Goal: Check status: Check status

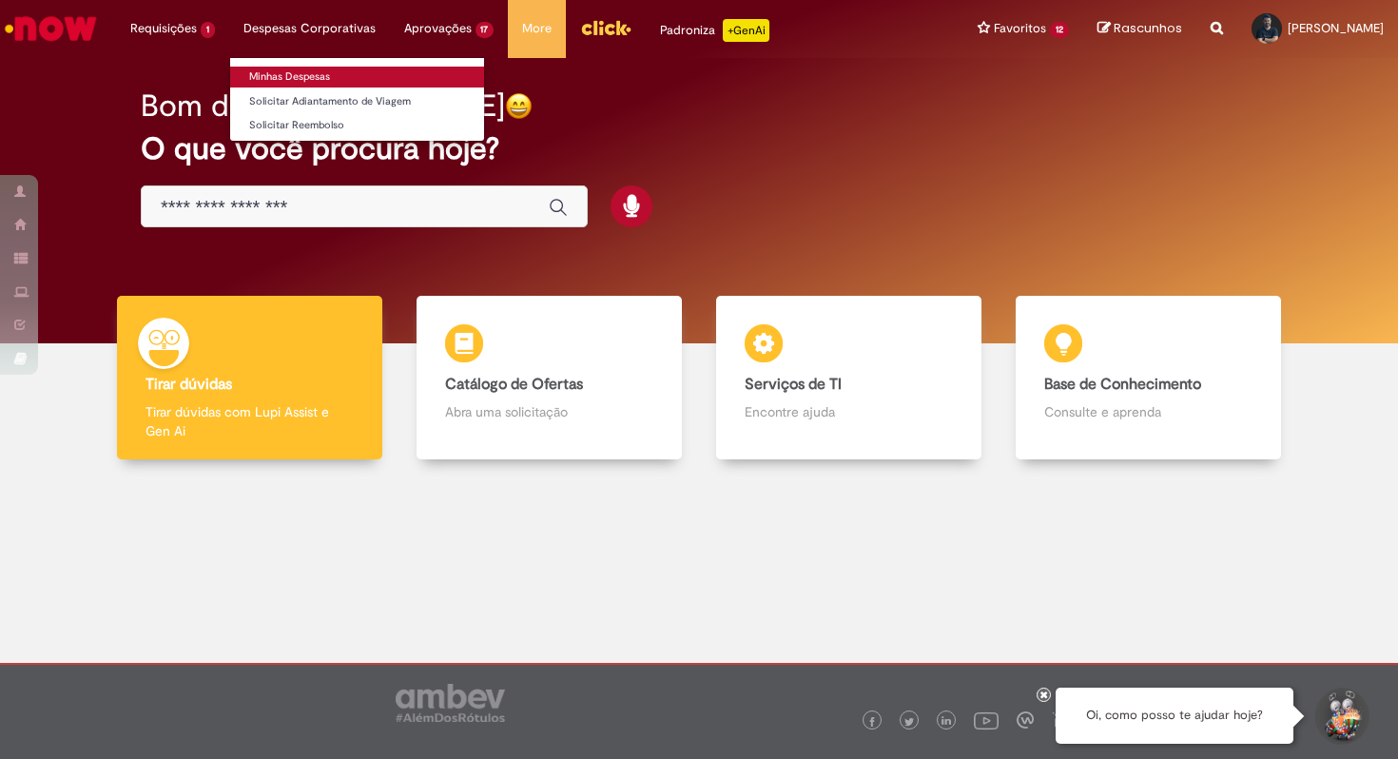
click at [286, 73] on link "Minhas Despesas" at bounding box center [357, 77] width 254 height 21
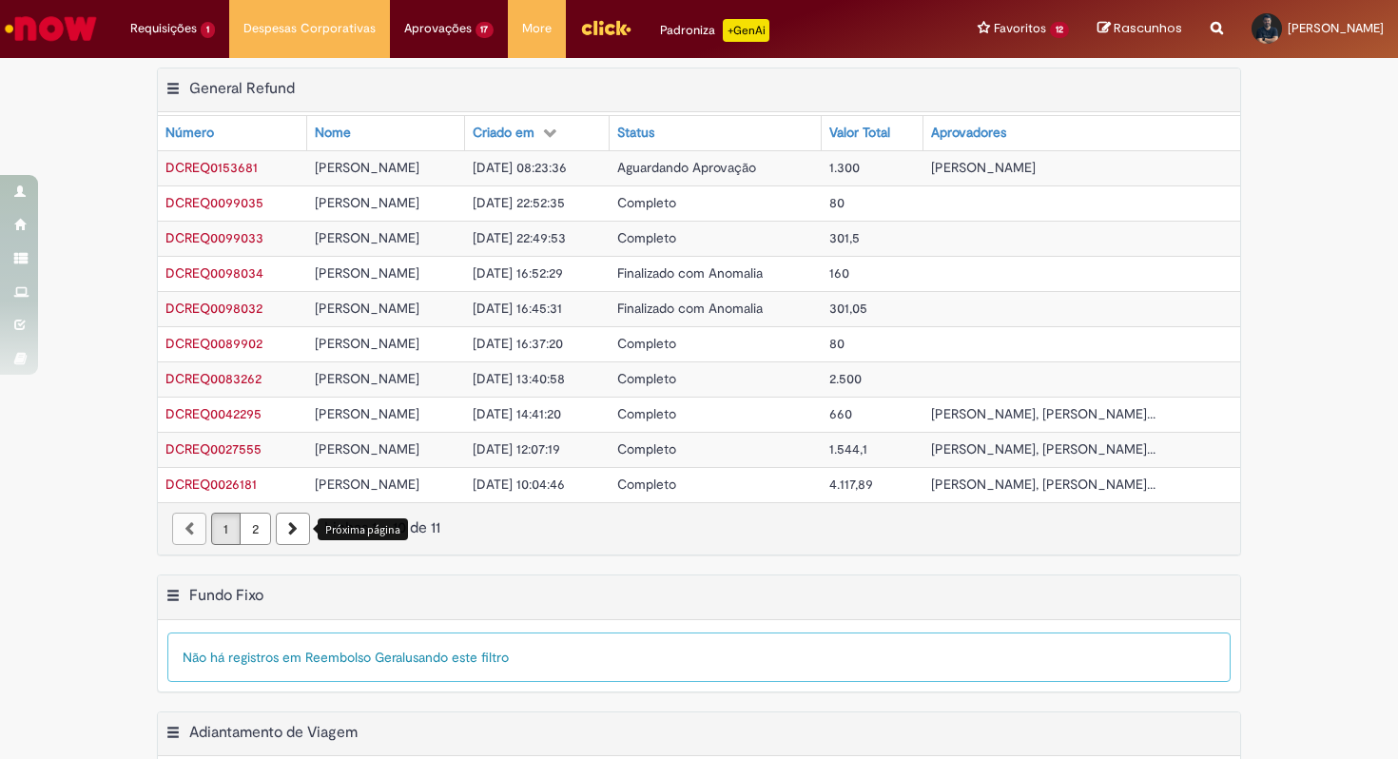
click at [290, 531] on icon "Próxima página" at bounding box center [293, 528] width 10 height 13
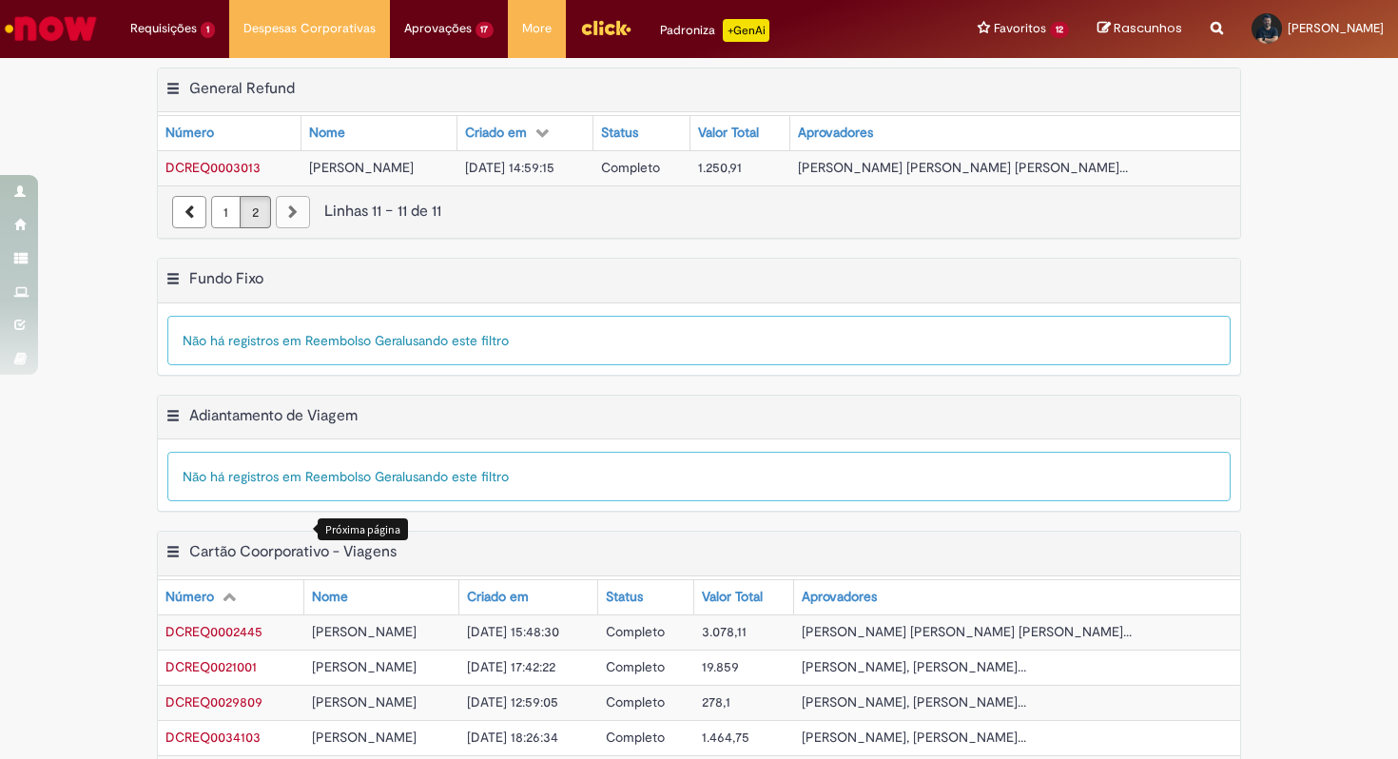
scroll to position [280, 0]
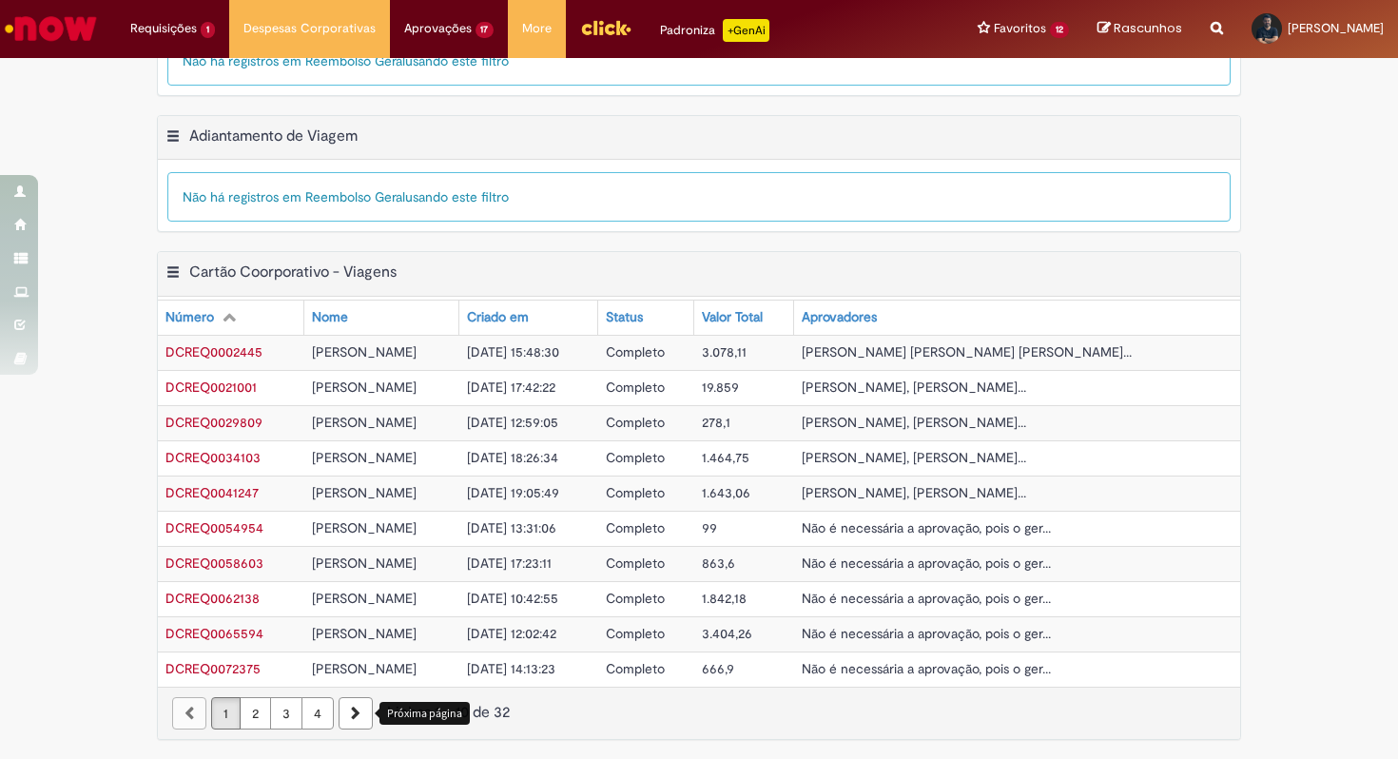
click at [364, 706] on link "Próxima página" at bounding box center [356, 713] width 34 height 32
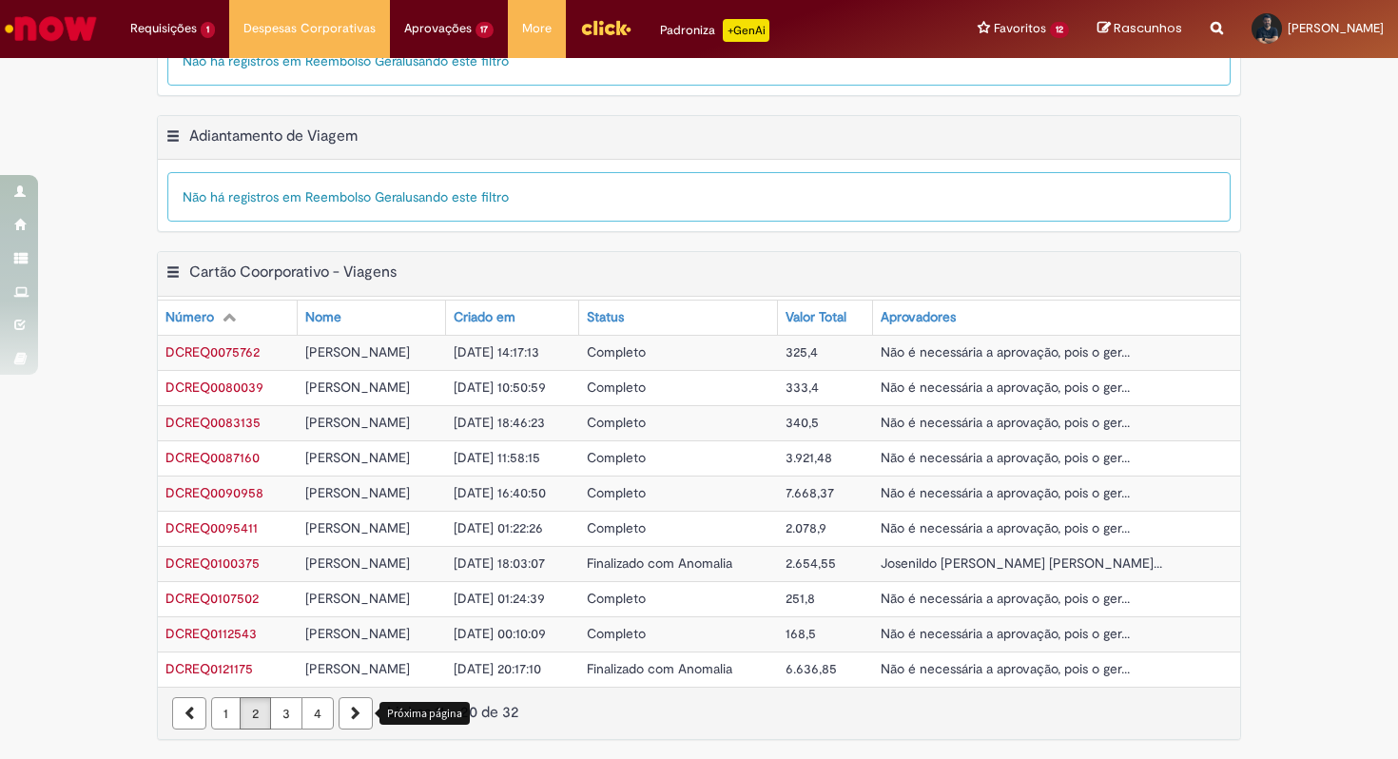
click at [358, 711] on icon "Próxima página" at bounding box center [356, 713] width 10 height 13
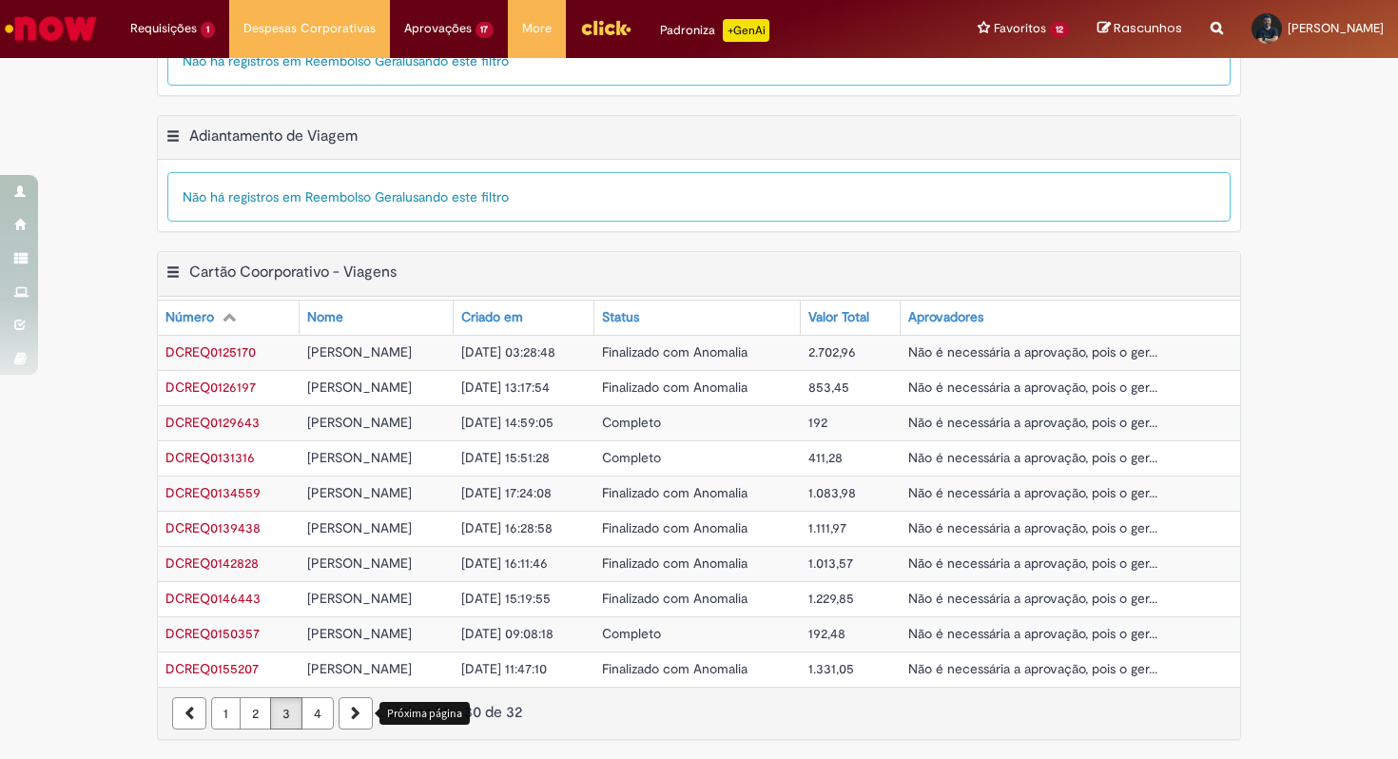
click at [358, 711] on icon "Próxima página" at bounding box center [356, 713] width 10 height 13
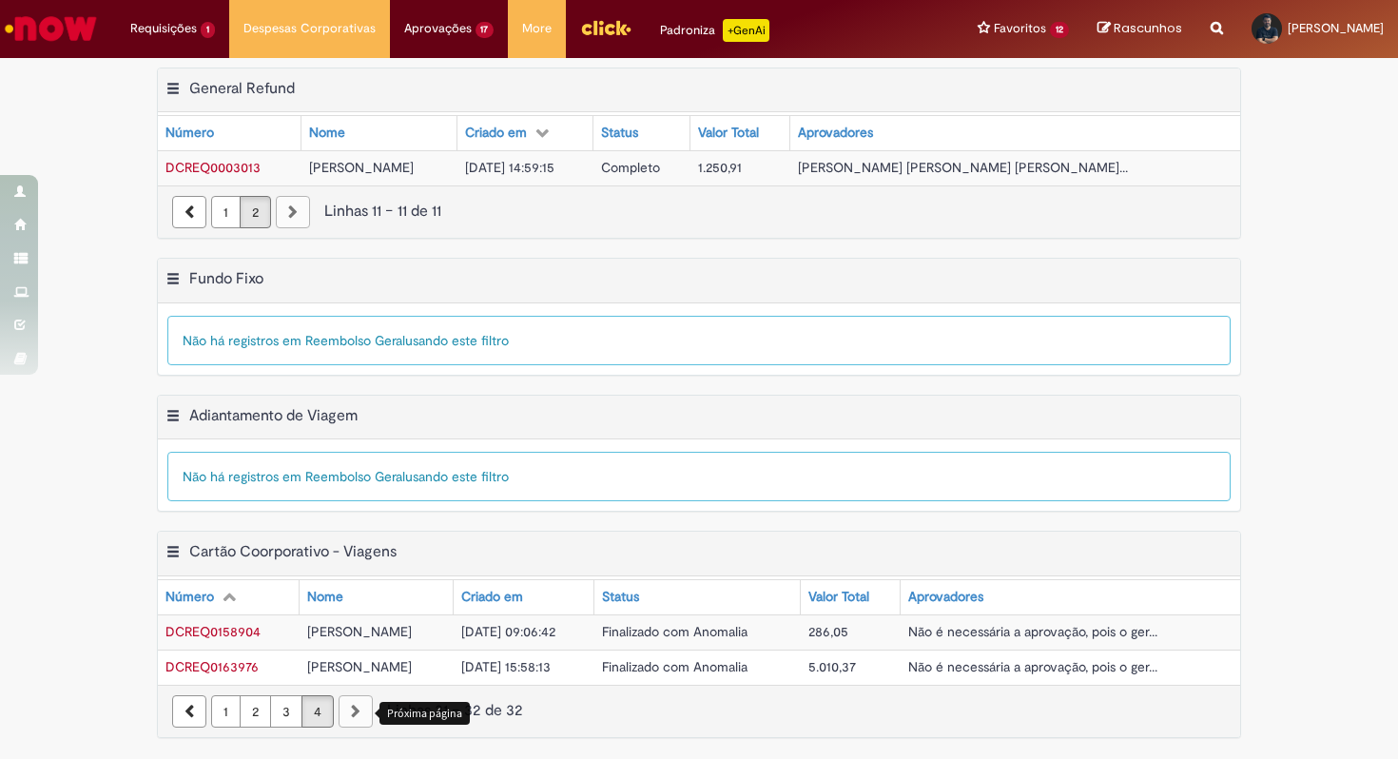
click at [237, 663] on span "DCREQ0163976" at bounding box center [211, 666] width 93 height 17
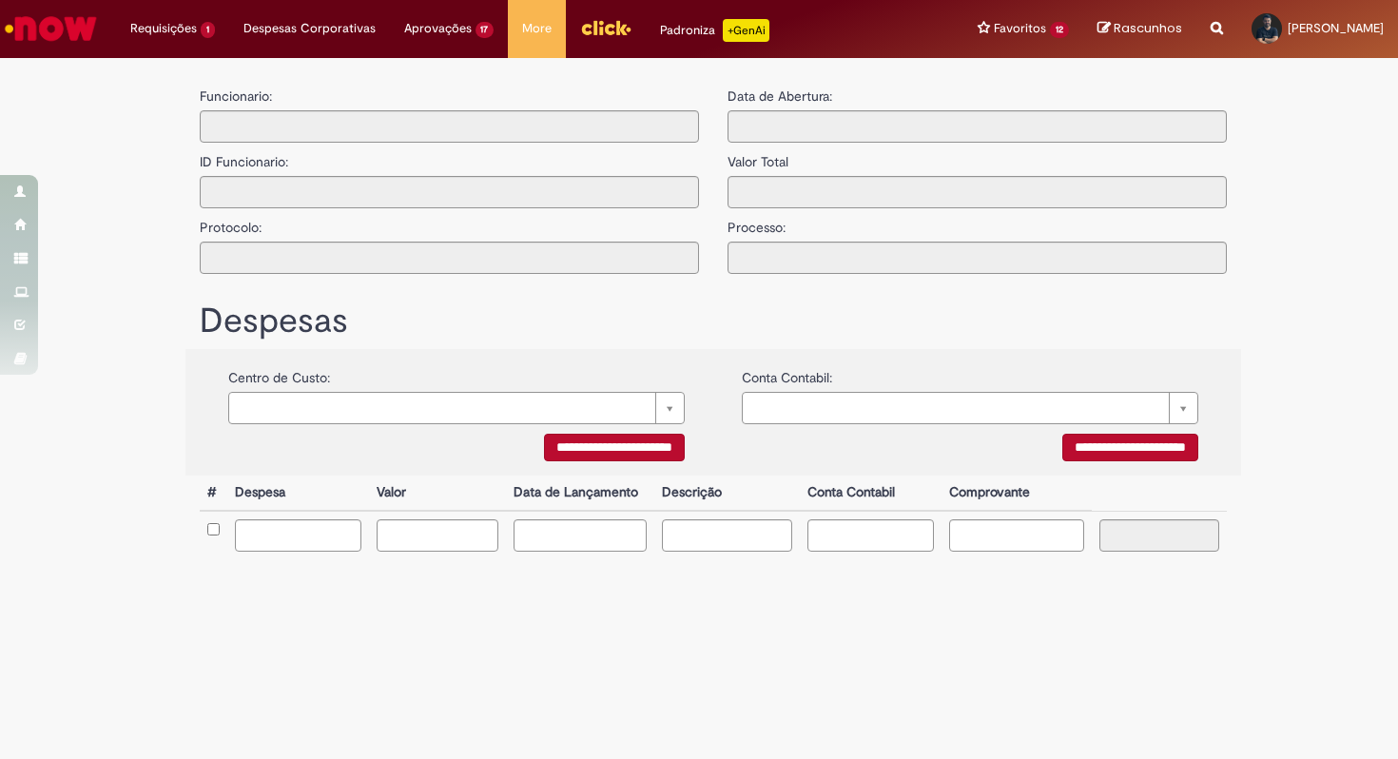
type input "**********"
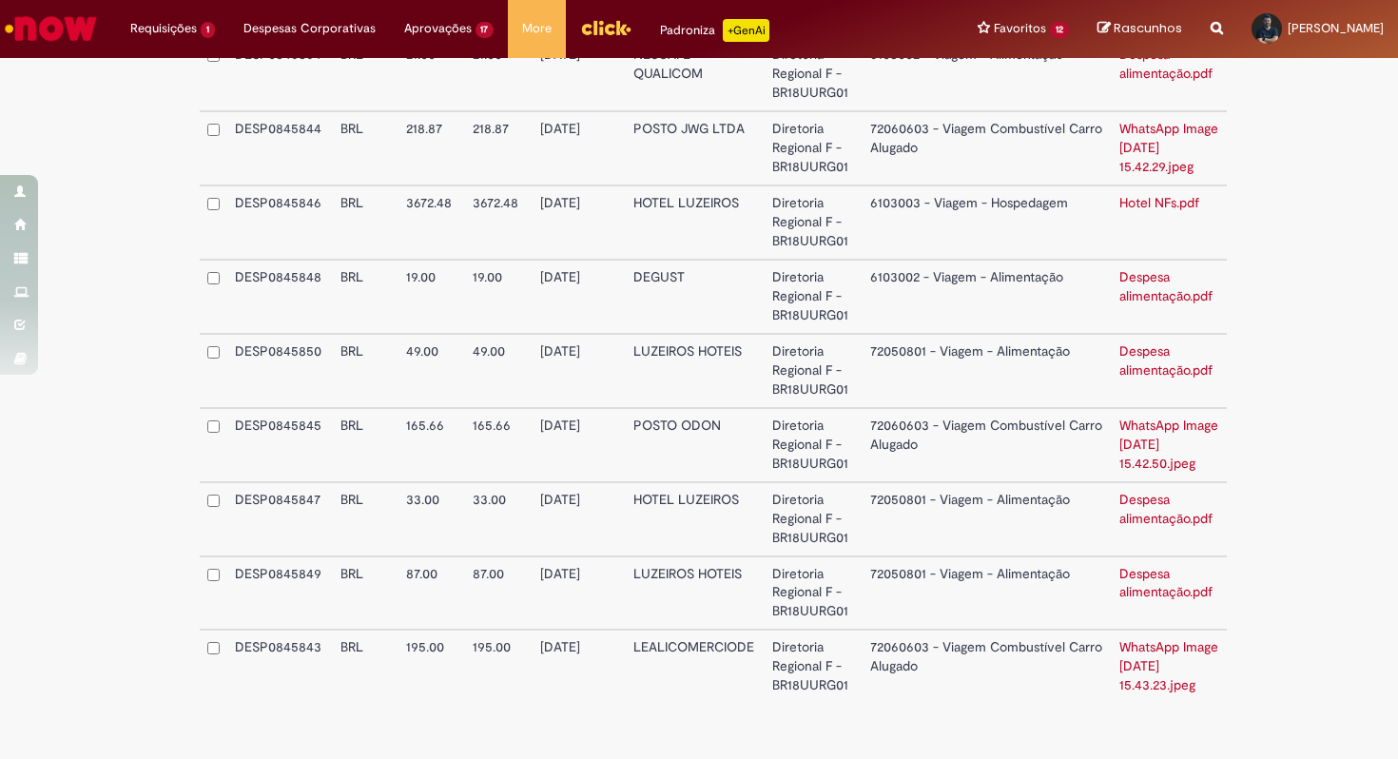
scroll to position [1287, 0]
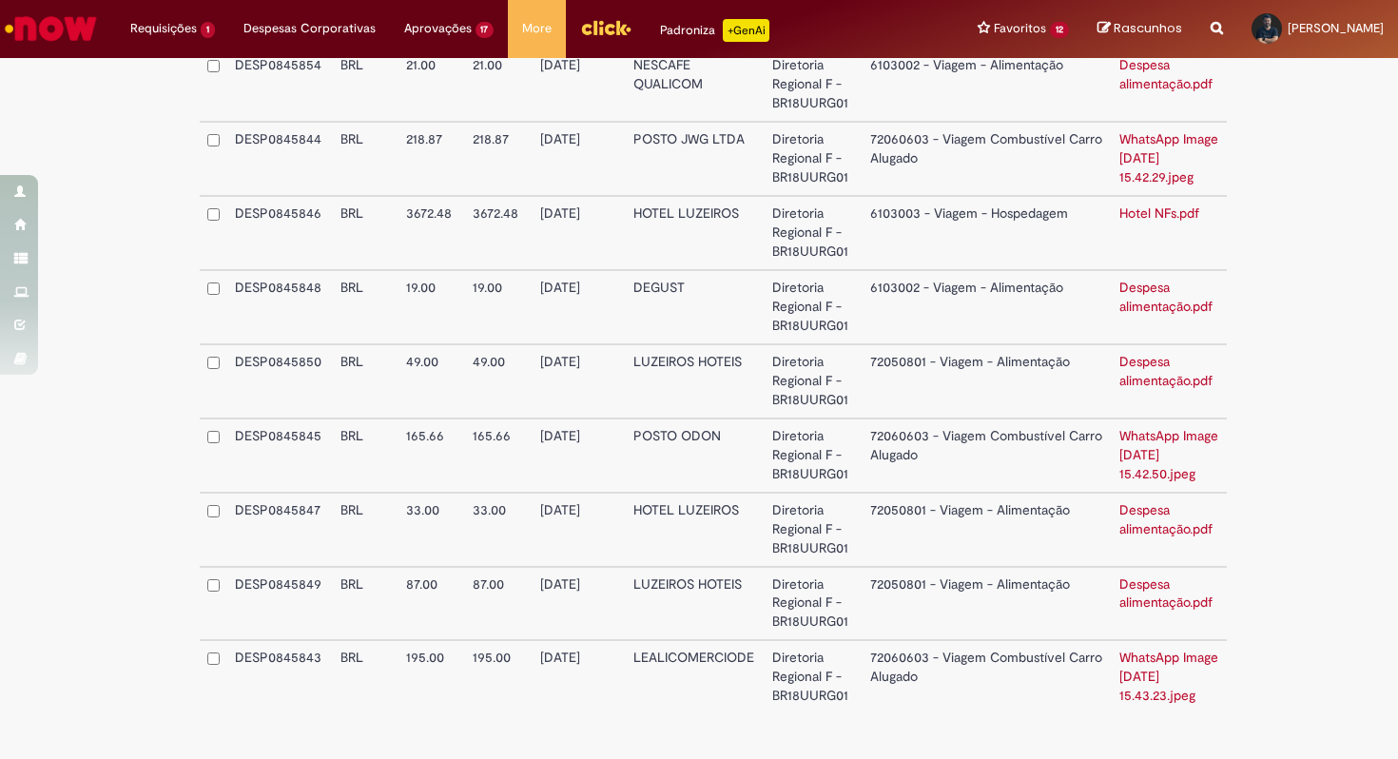
click at [863, 227] on td "Diretoria Regional F - BR18UURG01" at bounding box center [814, 233] width 98 height 74
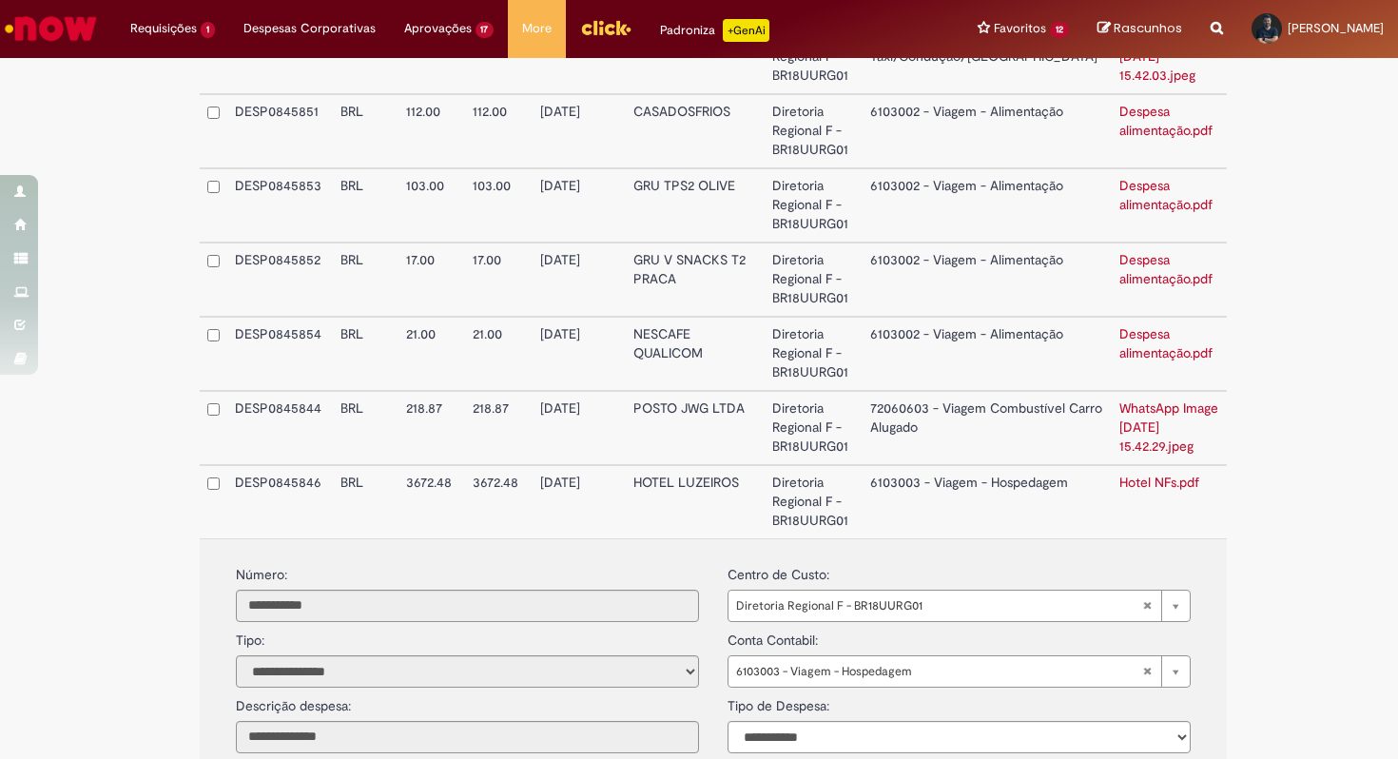
scroll to position [961, 0]
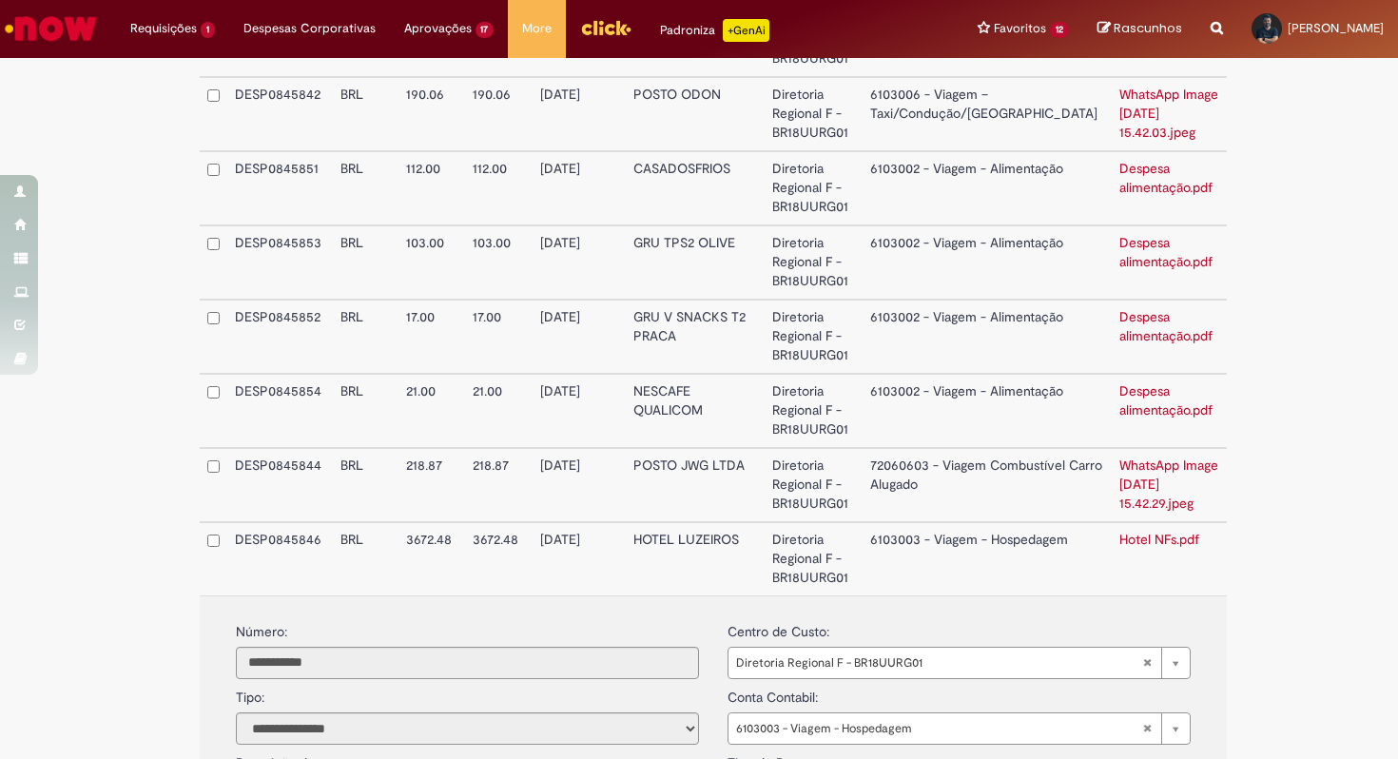
click at [1125, 545] on link "Hotel NFs.pdf" at bounding box center [1159, 539] width 80 height 17
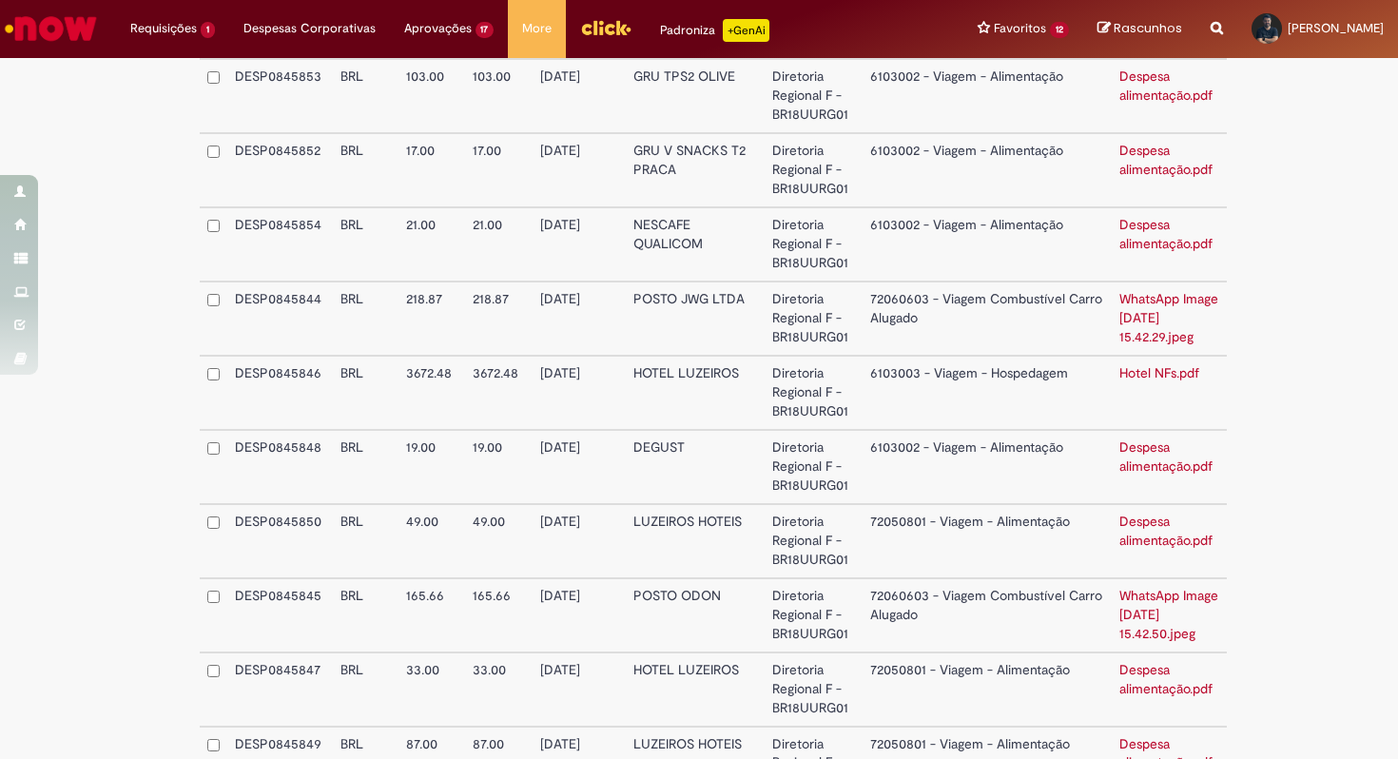
scroll to position [1359, 0]
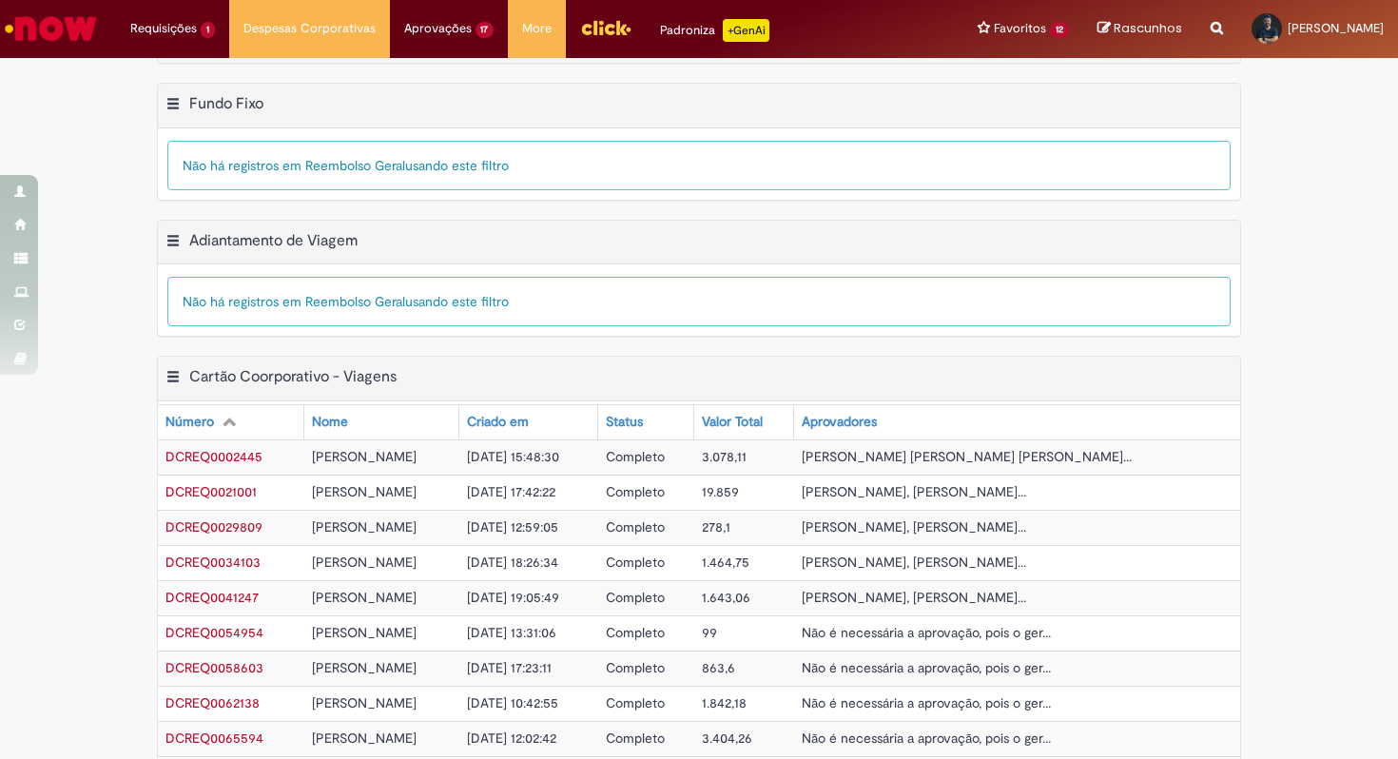
scroll to position [595, 0]
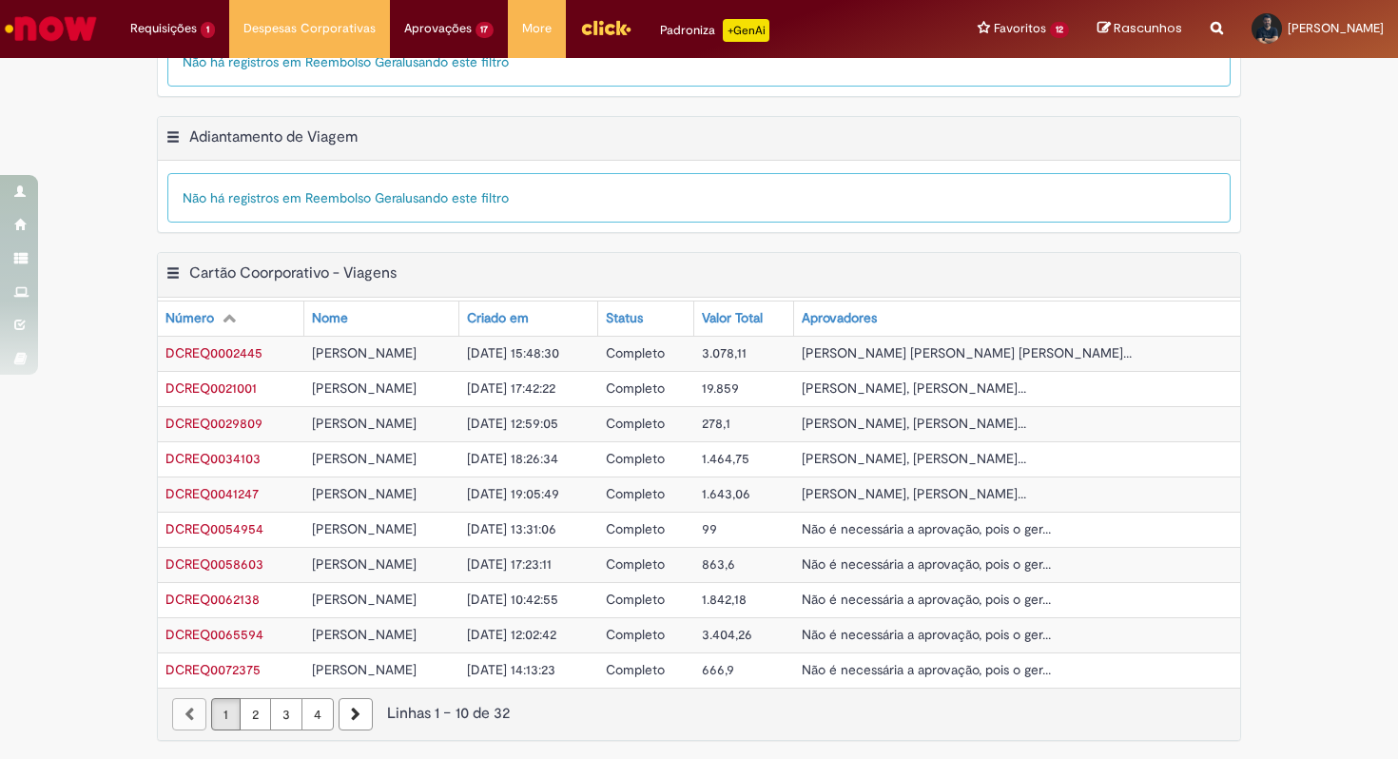
click at [324, 719] on link "4" at bounding box center [317, 714] width 32 height 32
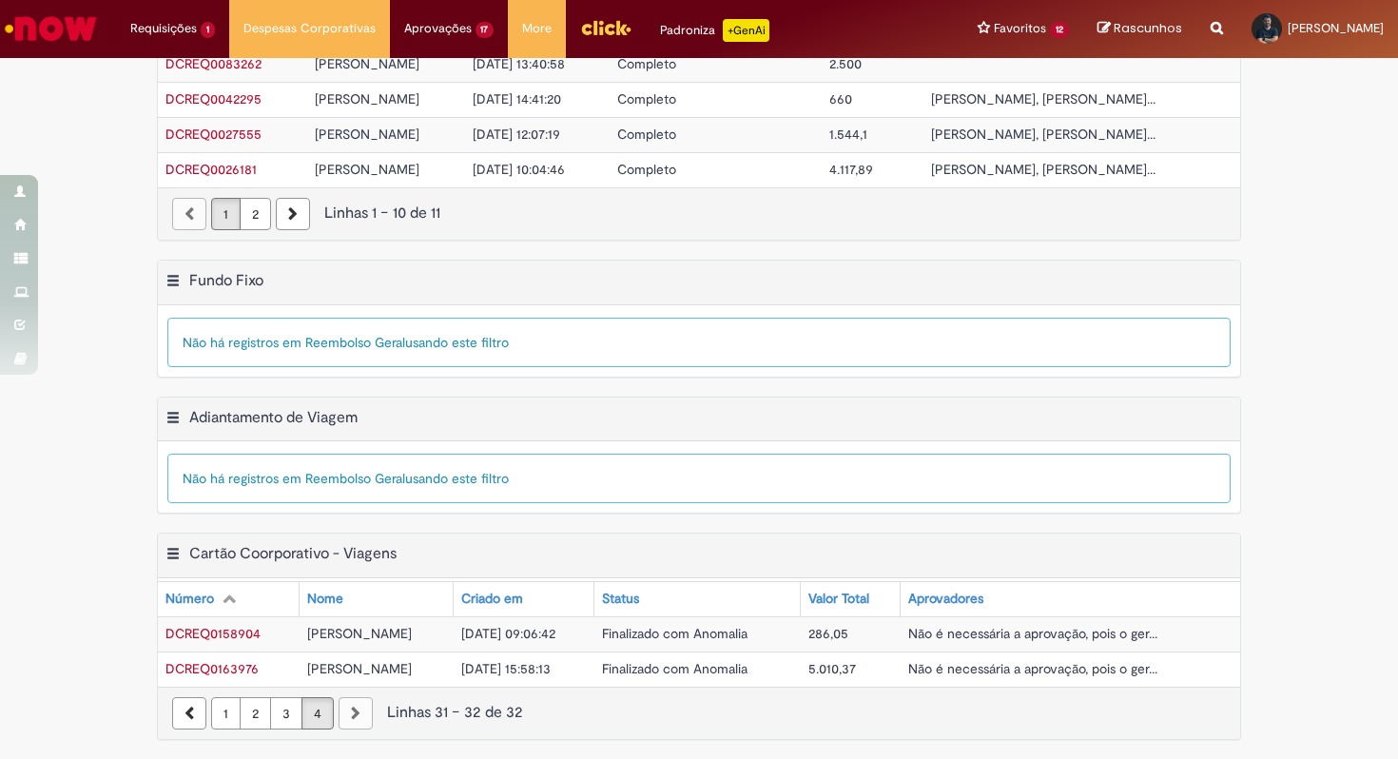
scroll to position [315, 0]
click at [412, 671] on span "[PERSON_NAME]" at bounding box center [359, 668] width 105 height 17
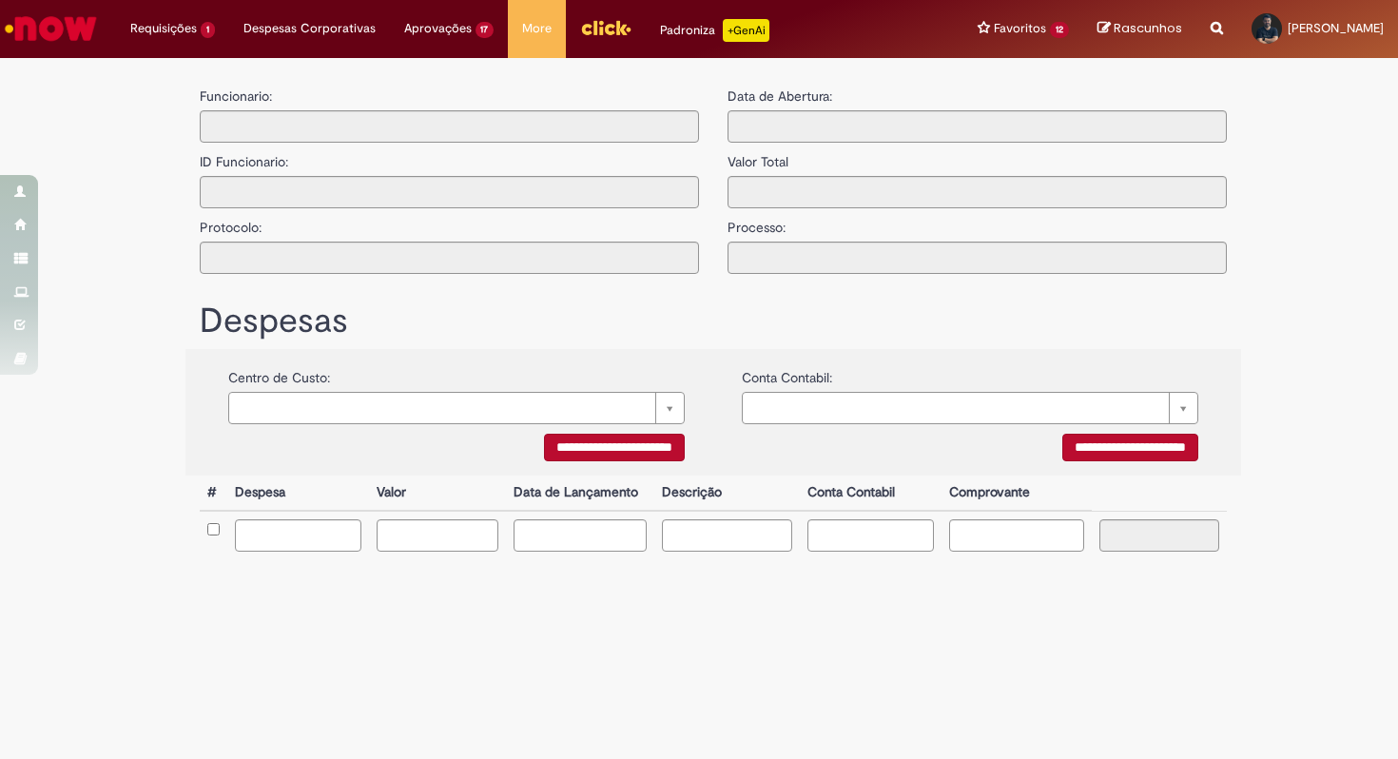
type input "**********"
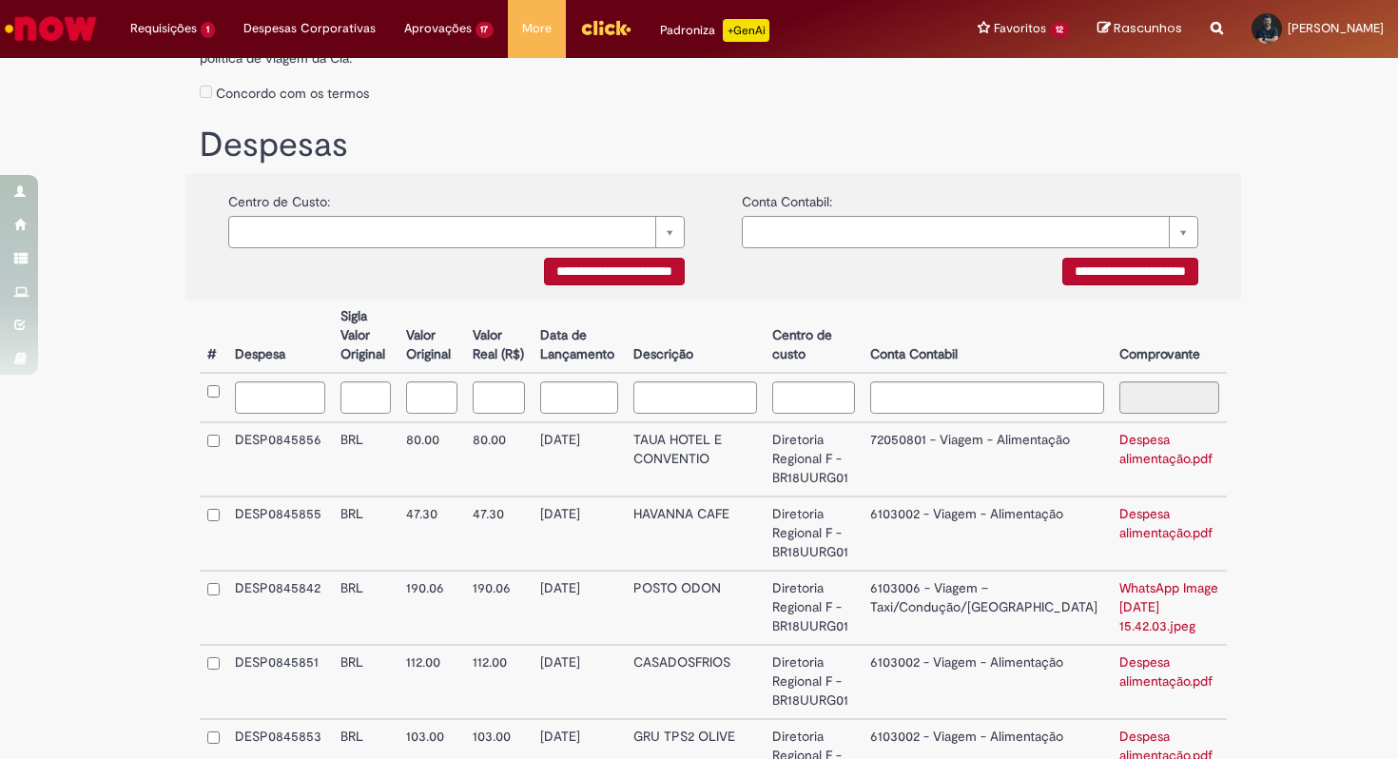
scroll to position [501, 0]
